Goal: Navigation & Orientation: Go to known website

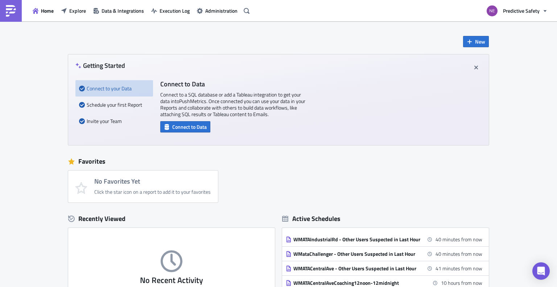
click at [508, 63] on div "New Getting Started Connect to your Data Schedule your first Report Invite your…" at bounding box center [278, 215] width 557 height 388
